Goal: Task Accomplishment & Management: Complete application form

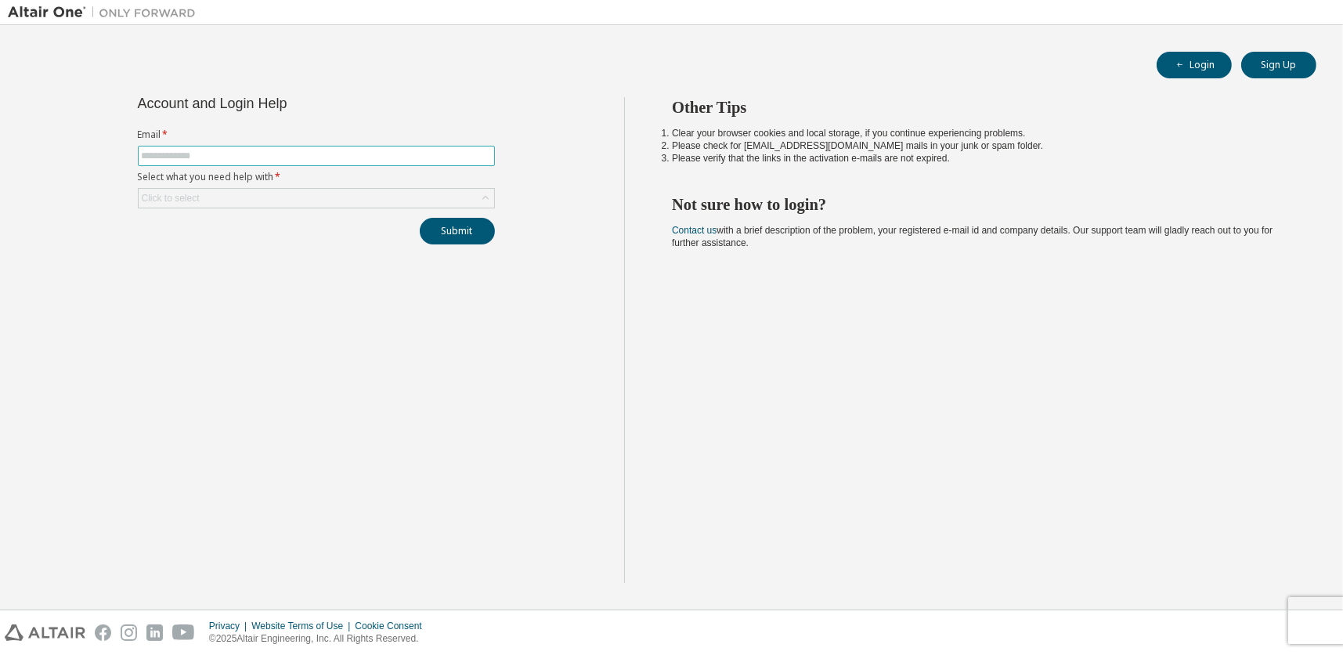
click at [253, 157] on input "text" at bounding box center [316, 156] width 349 height 13
click at [1214, 69] on button "Login" at bounding box center [1194, 65] width 75 height 27
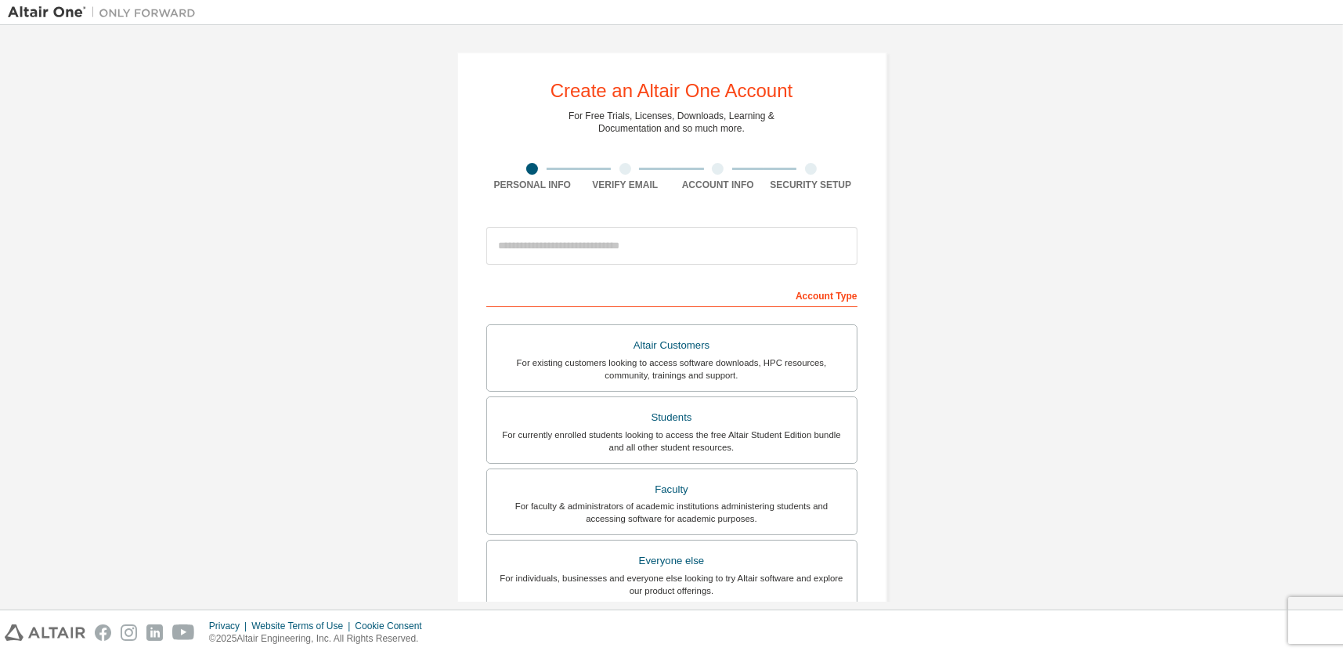
click at [1039, 114] on div "Create an Altair One Account For Free Trials, Licenses, Downloads, Learning & D…" at bounding box center [671, 447] width 1327 height 829
